Goal: Ask a question: Seek information or help from site administrators or community

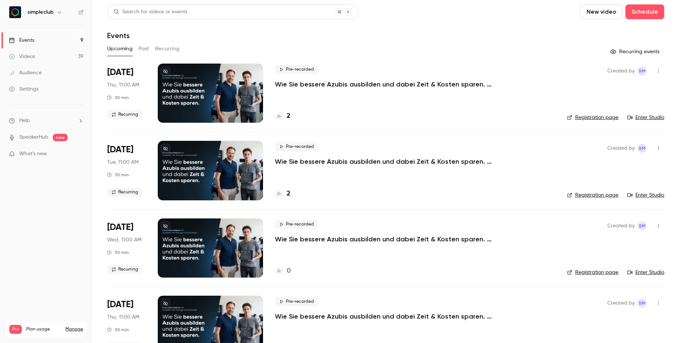
click at [54, 123] on li "Help" at bounding box center [46, 121] width 75 height 8
click at [130, 117] on link "Talk to [GEOGRAPHIC_DATA]" at bounding box center [136, 113] width 81 height 20
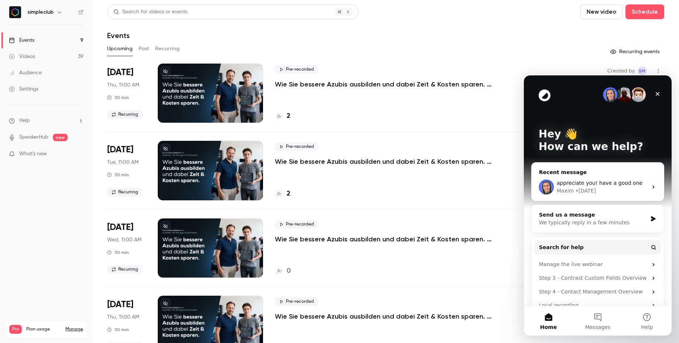
click at [576, 189] on div "• [DATE]" at bounding box center [585, 191] width 21 height 8
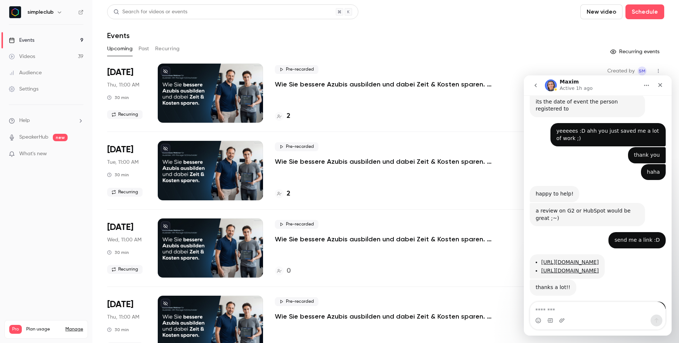
scroll to position [1210, 0]
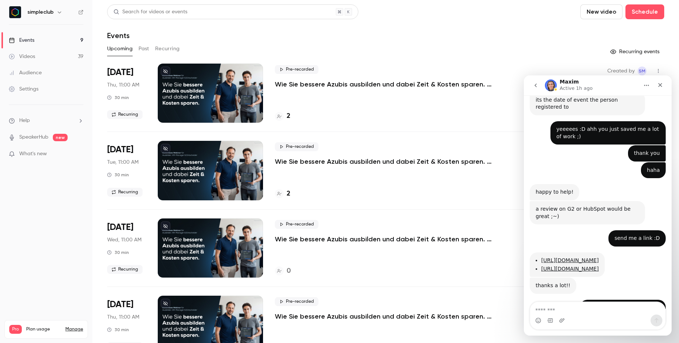
click at [578, 309] on textarea "Message…" at bounding box center [597, 308] width 135 height 13
type textarea "**********"
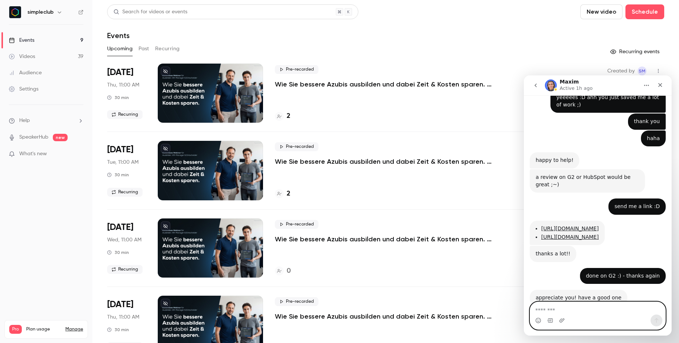
scroll to position [1304, 0]
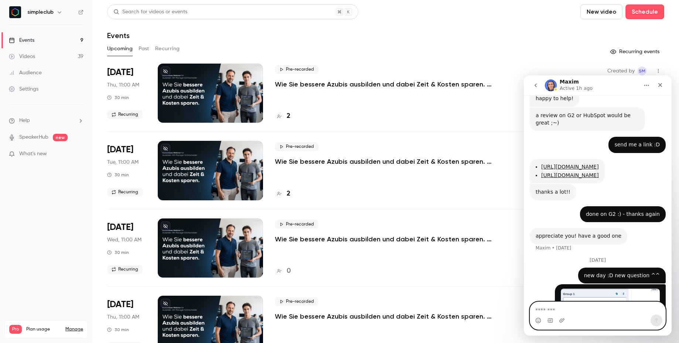
click at [609, 312] on textarea "Message…" at bounding box center [597, 308] width 135 height 13
type textarea "**********"
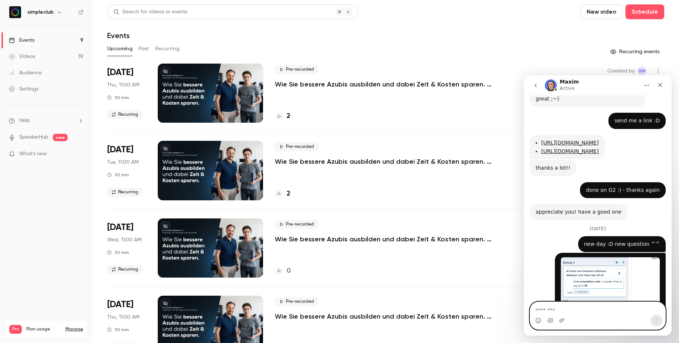
scroll to position [1350, 0]
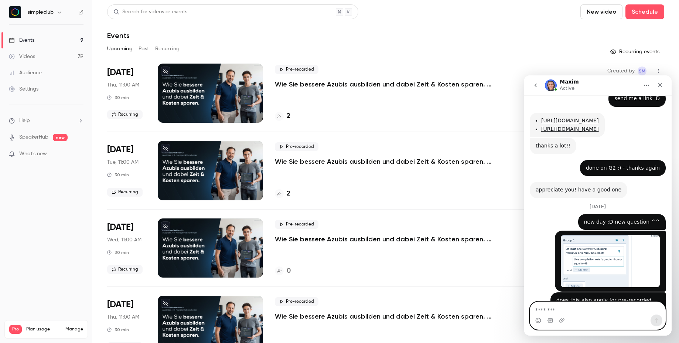
click at [594, 313] on textarea "Message…" at bounding box center [597, 308] width 135 height 13
type textarea "*********"
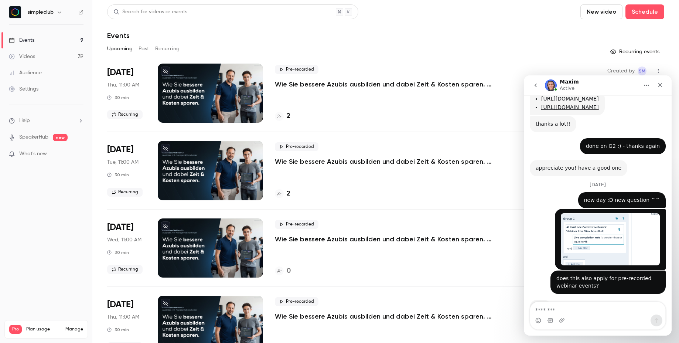
click at [140, 50] on button "Past" at bounding box center [143, 49] width 11 height 12
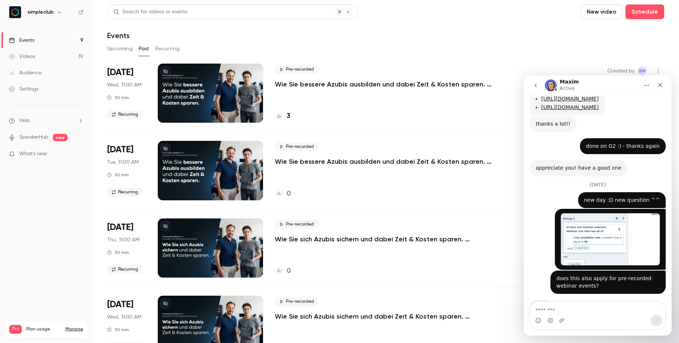
click at [306, 81] on p "Wie Sie bessere Azubis ausbilden und dabei Zeit & Kosten sparen. (Mittwoch, 11:…" at bounding box center [386, 84] width 222 height 9
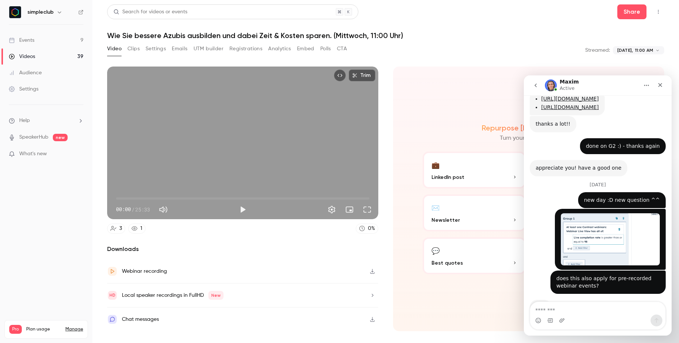
click at [280, 49] on button "Analytics" at bounding box center [279, 49] width 23 height 12
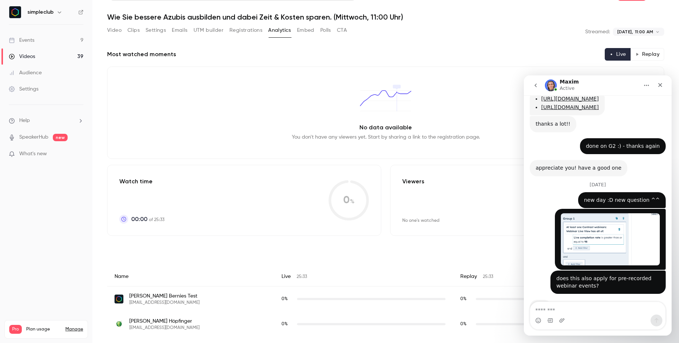
scroll to position [43, 0]
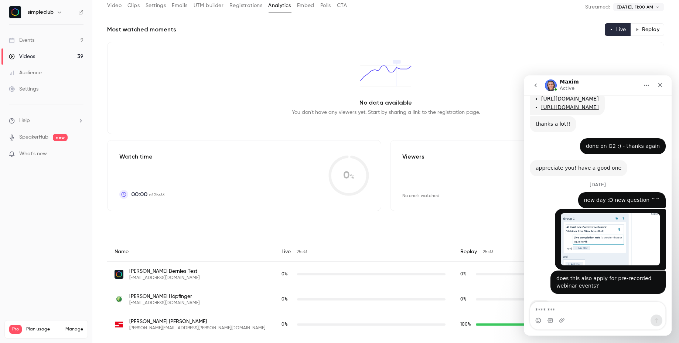
click at [537, 86] on icon "go back" at bounding box center [535, 85] width 6 height 6
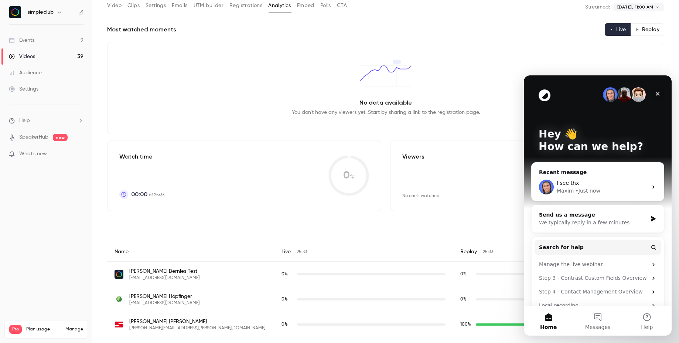
click at [655, 92] on icon "Close" at bounding box center [657, 94] width 4 height 4
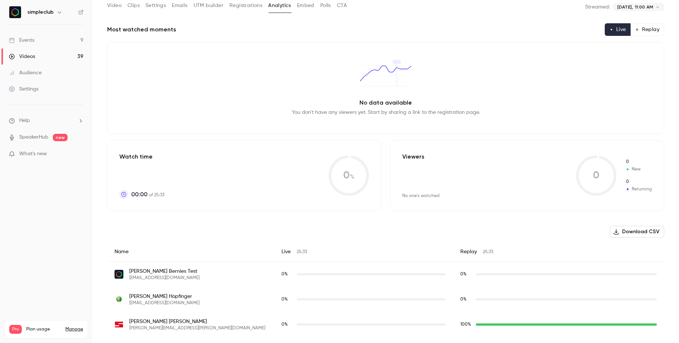
click at [47, 124] on ul "Help SpeakerHub new What's new" at bounding box center [46, 138] width 92 height 66
click at [17, 121] on p "Help" at bounding box center [19, 121] width 21 height 8
click at [114, 112] on link "Talk to [GEOGRAPHIC_DATA]" at bounding box center [136, 113] width 81 height 20
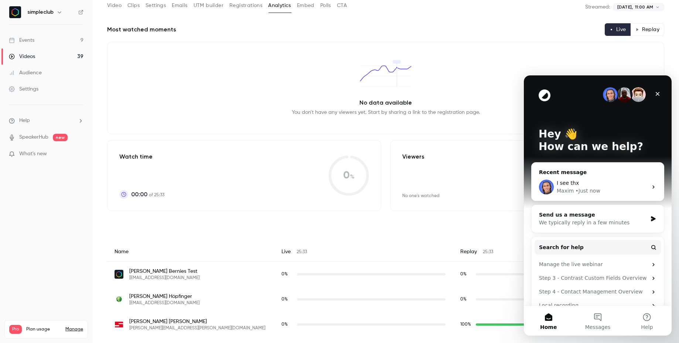
click at [588, 186] on div "I see thx" at bounding box center [601, 183] width 91 height 8
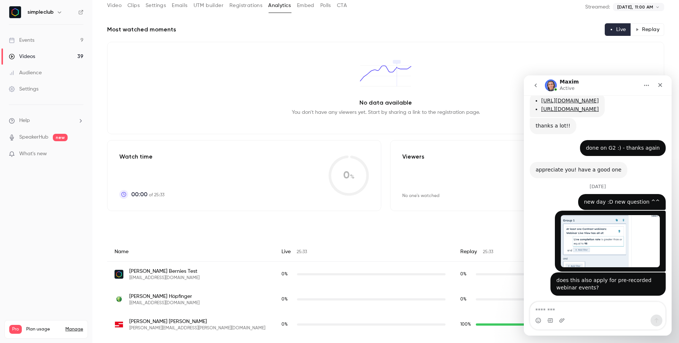
scroll to position [1372, 0]
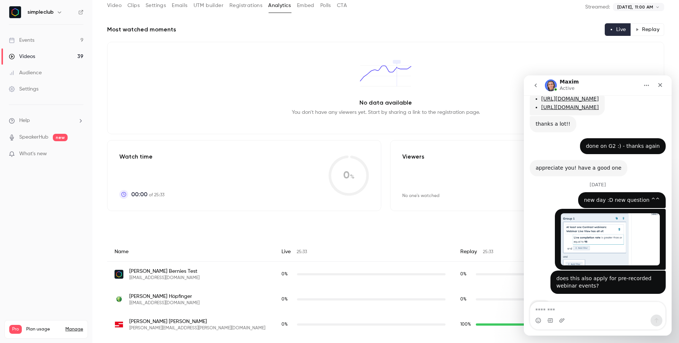
click at [538, 83] on icon "go back" at bounding box center [535, 85] width 6 height 6
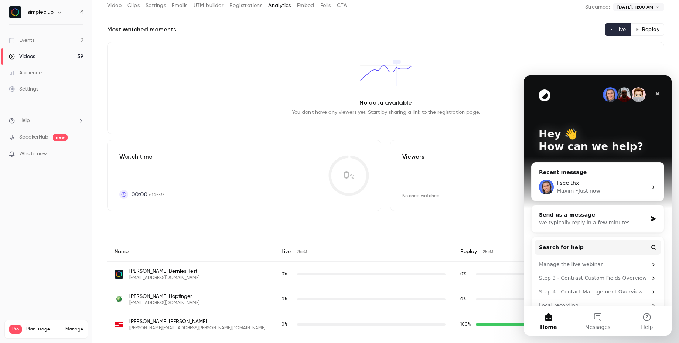
scroll to position [0, 0]
click at [538, 83] on div "Hey 👋 How can we help?" at bounding box center [597, 141] width 133 height 133
click at [656, 96] on icon "Close" at bounding box center [657, 94] width 6 height 6
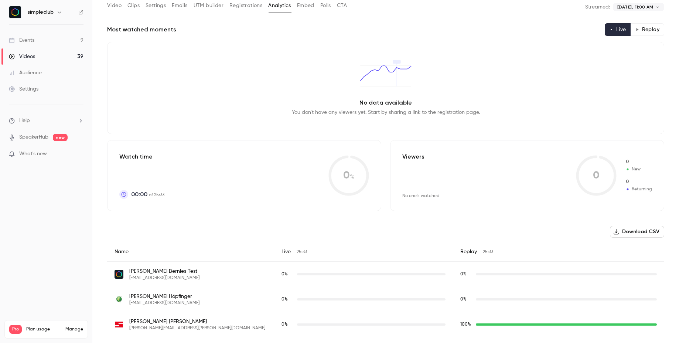
click at [48, 121] on li "Help" at bounding box center [46, 121] width 75 height 8
click at [117, 116] on link "Talk to [GEOGRAPHIC_DATA]" at bounding box center [136, 113] width 81 height 20
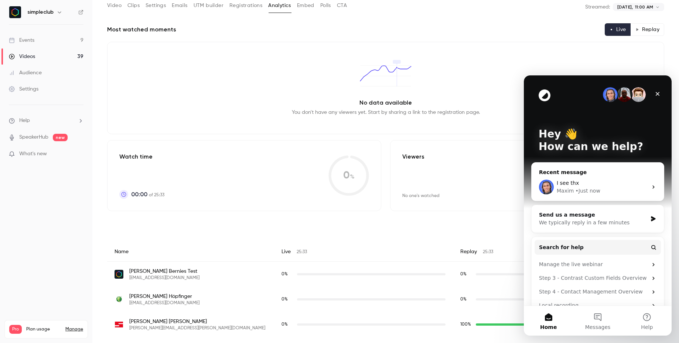
click at [610, 191] on div "Maxim • Just now" at bounding box center [601, 191] width 91 height 8
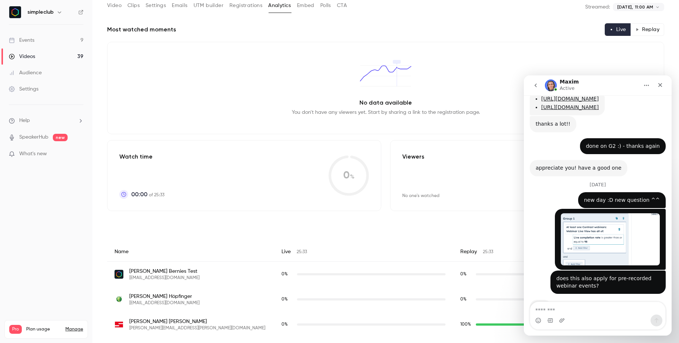
scroll to position [1399, 0]
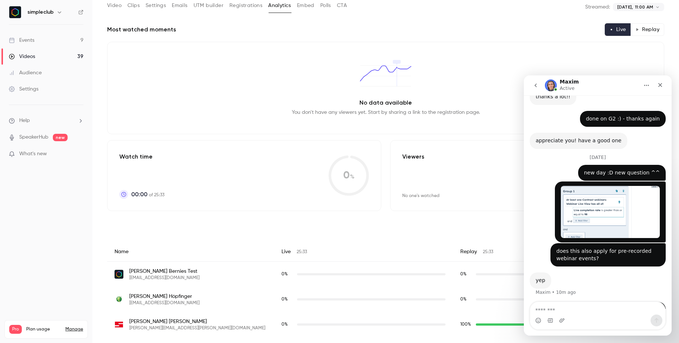
click at [593, 309] on textarea "Message…" at bounding box center [597, 308] width 135 height 13
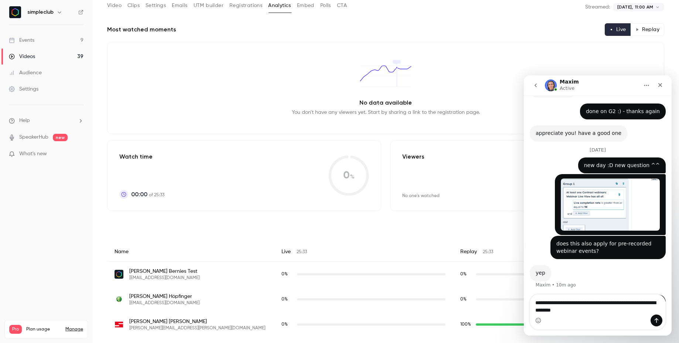
type textarea "**********"
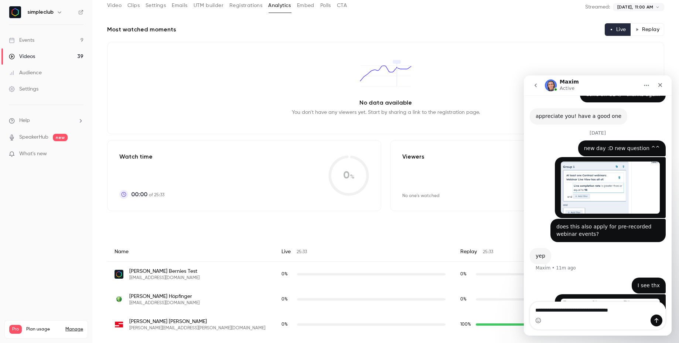
type textarea "**********"
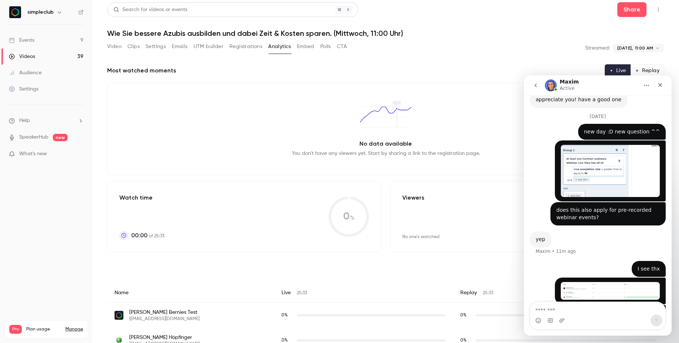
scroll to position [0, 0]
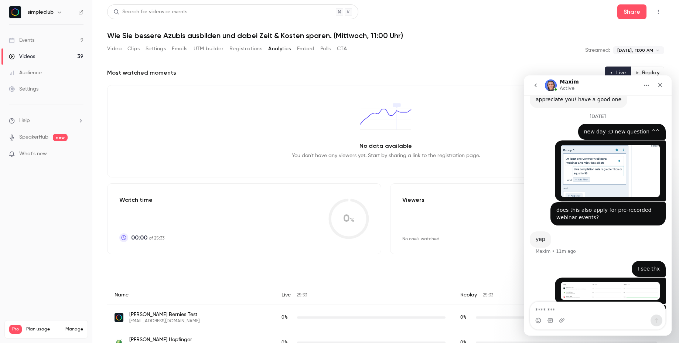
click at [640, 70] on button "Replay" at bounding box center [647, 72] width 34 height 13
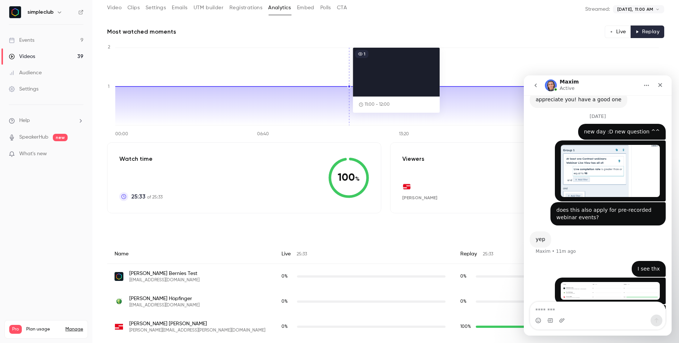
scroll to position [43, 0]
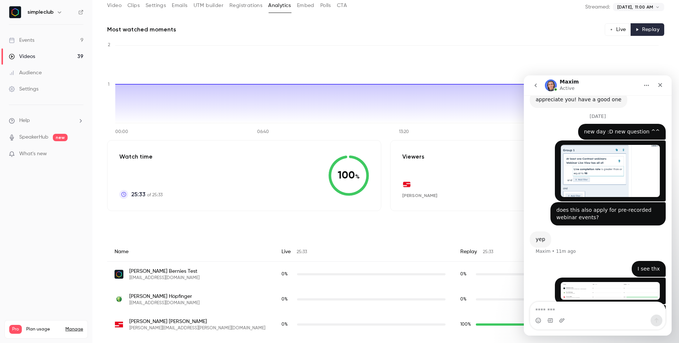
click at [617, 28] on button "Live" at bounding box center [617, 29] width 26 height 13
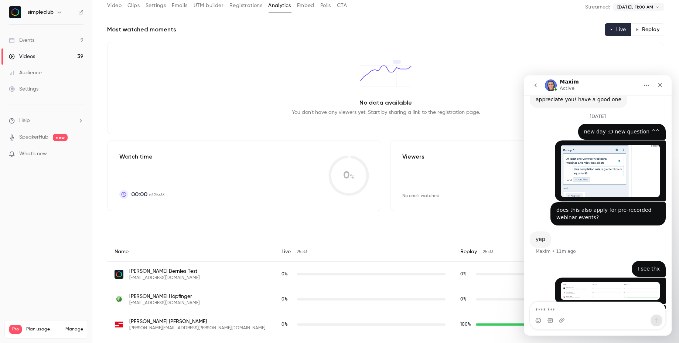
click at [639, 31] on button "Replay" at bounding box center [647, 29] width 34 height 13
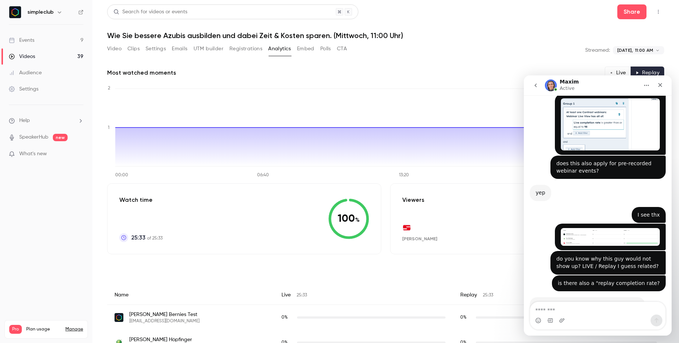
scroll to position [1486, 0]
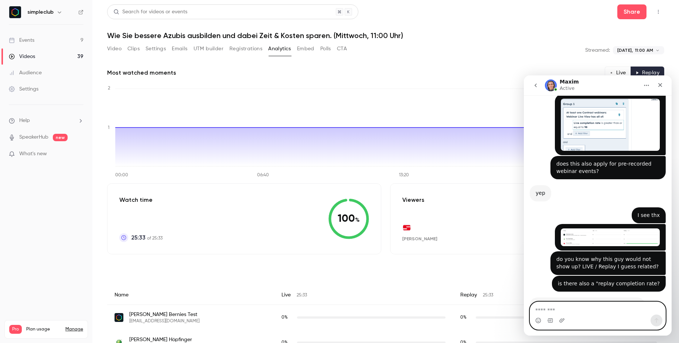
click at [614, 309] on textarea "Message…" at bounding box center [597, 308] width 135 height 13
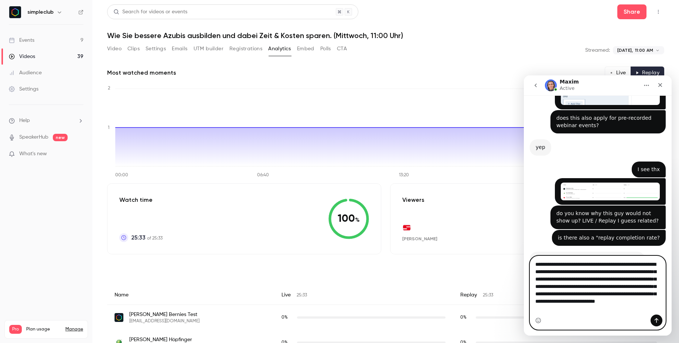
scroll to position [19, 0]
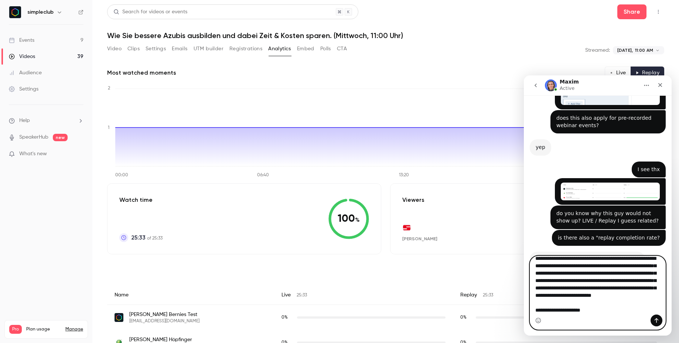
type textarea "**********"
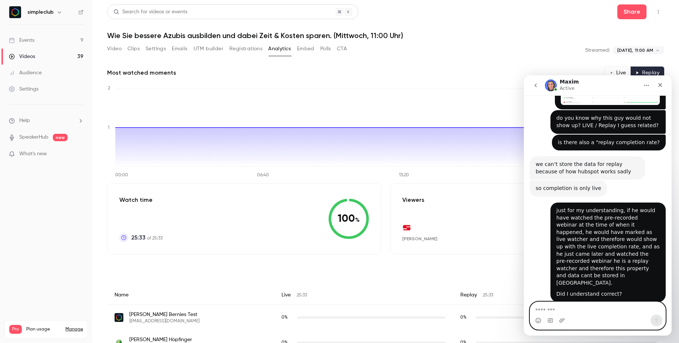
scroll to position [1640, 0]
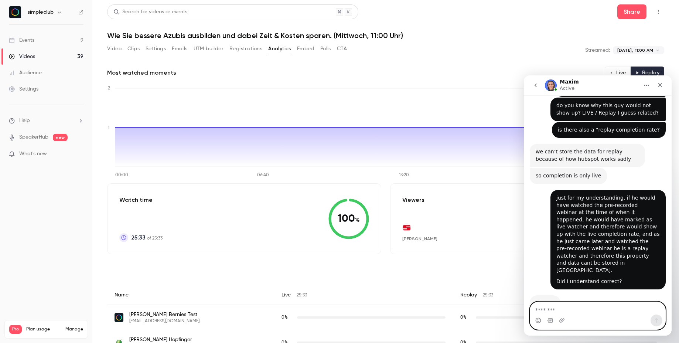
click at [588, 308] on textarea "Message…" at bounding box center [597, 308] width 135 height 13
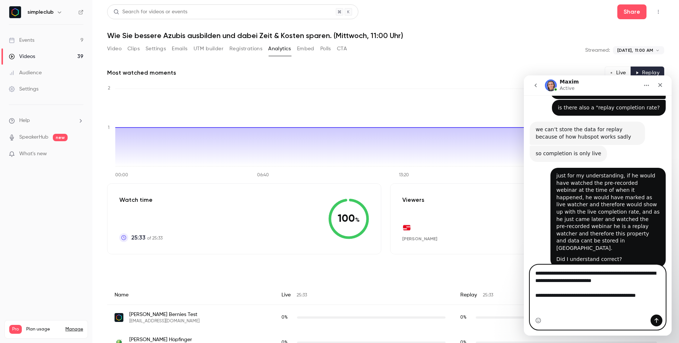
scroll to position [1669, 0]
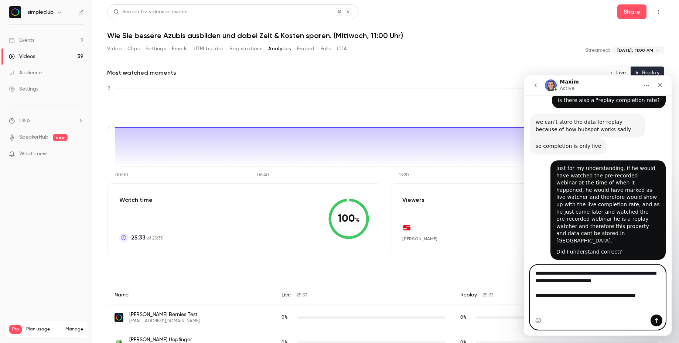
click at [620, 301] on textarea "**********" at bounding box center [597, 286] width 135 height 42
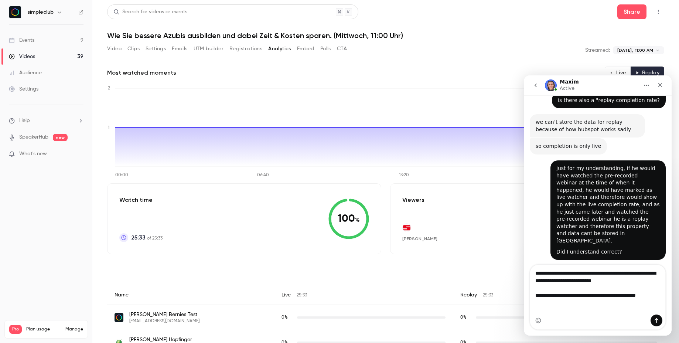
click at [625, 315] on div "Intercom messenger" at bounding box center [597, 320] width 135 height 12
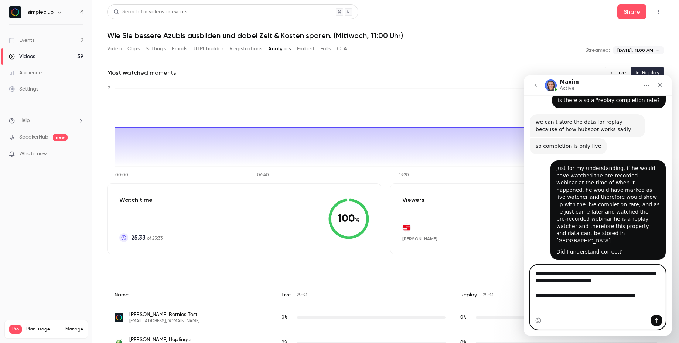
click at [621, 307] on textarea "**********" at bounding box center [597, 286] width 135 height 42
type textarea "**********"
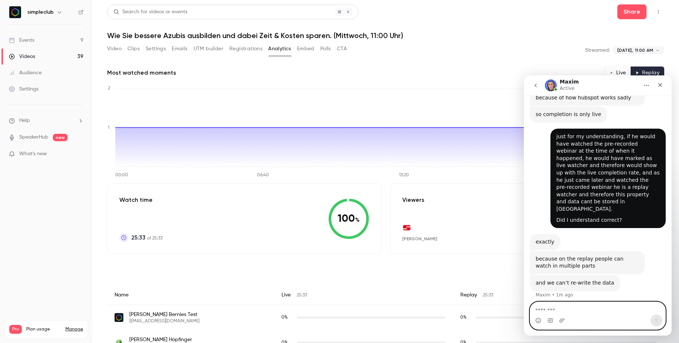
scroll to position [1702, 0]
type textarea "*"
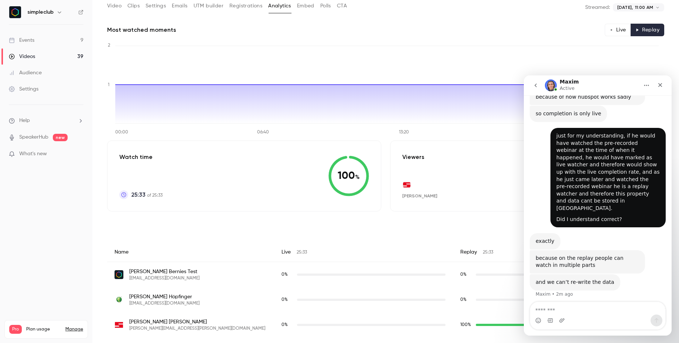
scroll to position [43, 0]
click at [536, 84] on icon "go back" at bounding box center [535, 85] width 6 height 6
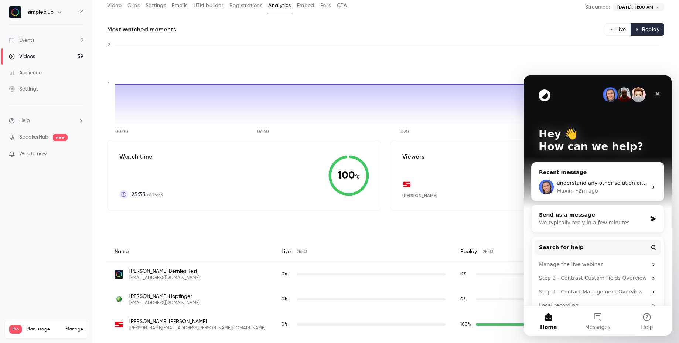
scroll to position [0, 0]
click at [659, 95] on icon "Close" at bounding box center [657, 94] width 6 height 6
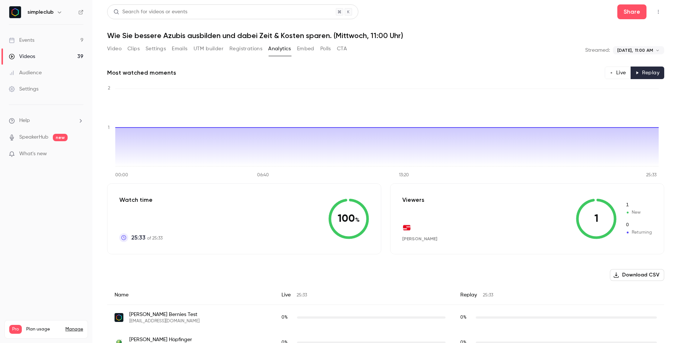
click at [611, 69] on button "Live" at bounding box center [617, 72] width 26 height 13
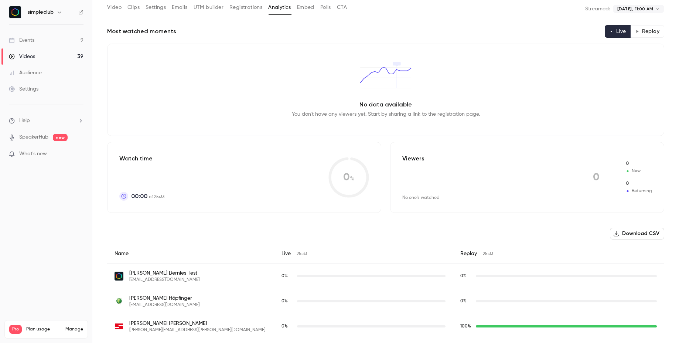
scroll to position [43, 0]
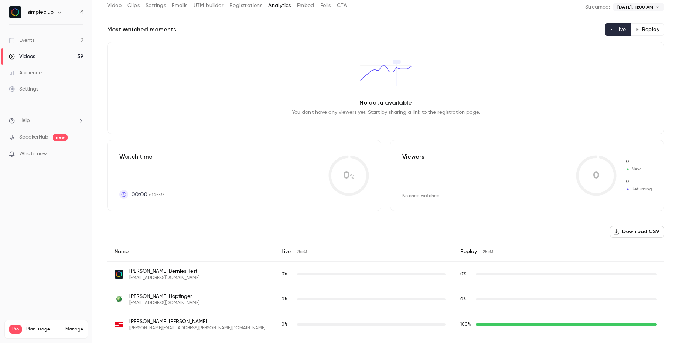
click at [637, 29] on button "Replay" at bounding box center [647, 29] width 34 height 13
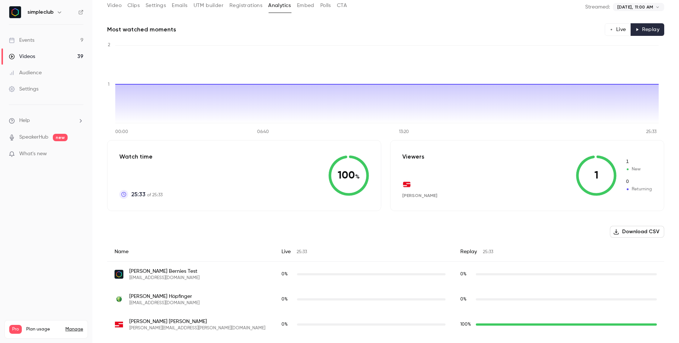
click at [613, 30] on button "Live" at bounding box center [617, 29] width 26 height 13
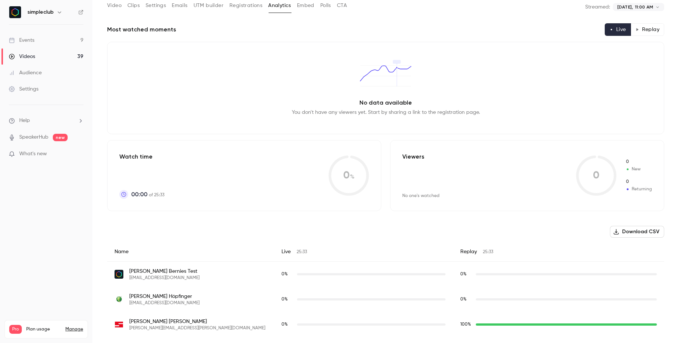
click at [643, 30] on button "Replay" at bounding box center [647, 29] width 34 height 13
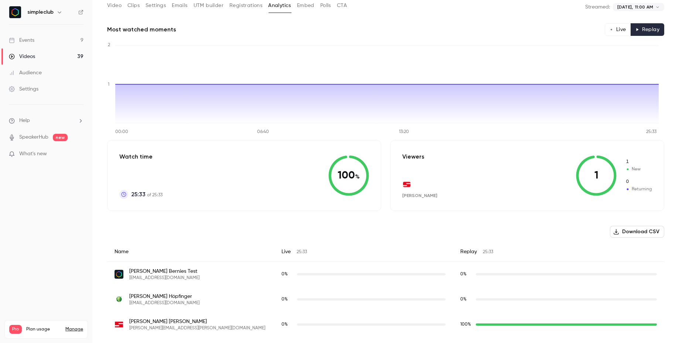
click at [610, 32] on button "Live" at bounding box center [617, 29] width 26 height 13
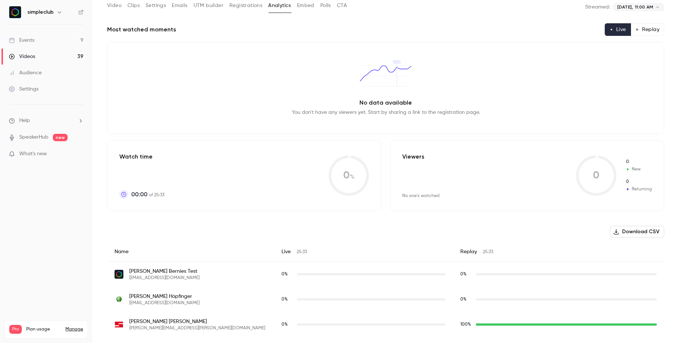
click at [635, 31] on button "Replay" at bounding box center [647, 29] width 34 height 13
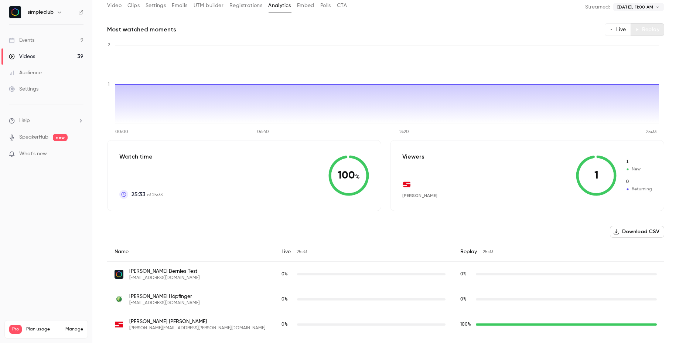
type button "replay"
click at [31, 122] on li "Help" at bounding box center [46, 121] width 75 height 8
click at [122, 120] on link "Talk to [GEOGRAPHIC_DATA]" at bounding box center [136, 113] width 81 height 20
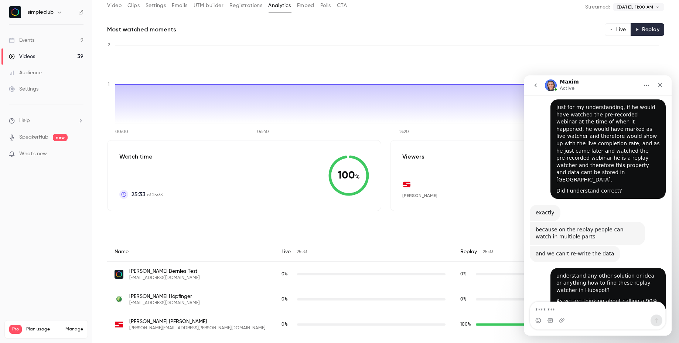
scroll to position [1738, 0]
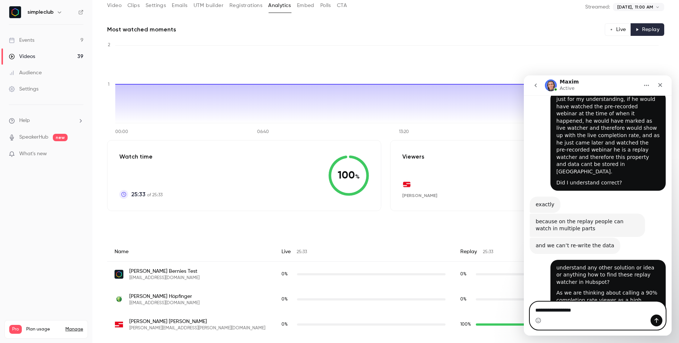
type textarea "**********"
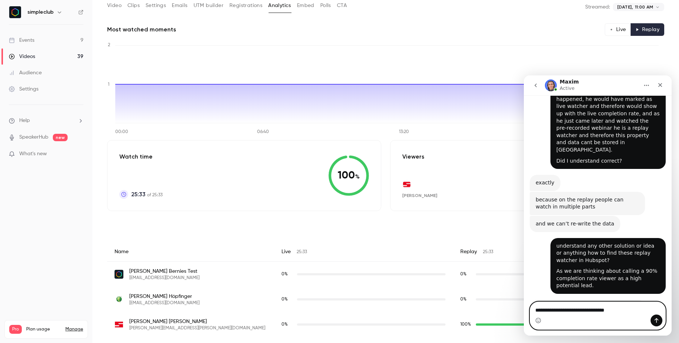
type textarea "**********"
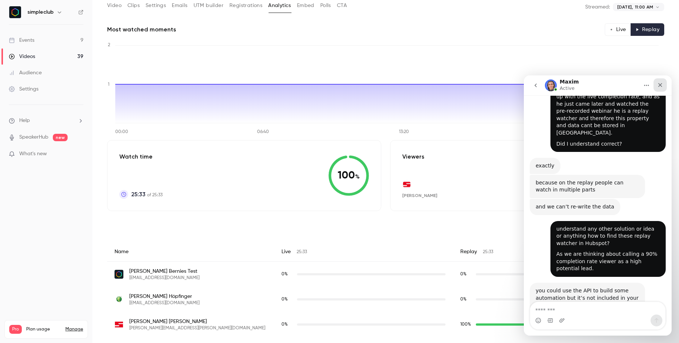
drag, startPoint x: 661, startPoint y: 84, endPoint x: 766, endPoint y: 210, distance: 164.1
click at [661, 84] on icon "Close" at bounding box center [660, 85] width 4 height 4
